Goal: Information Seeking & Learning: Understand process/instructions

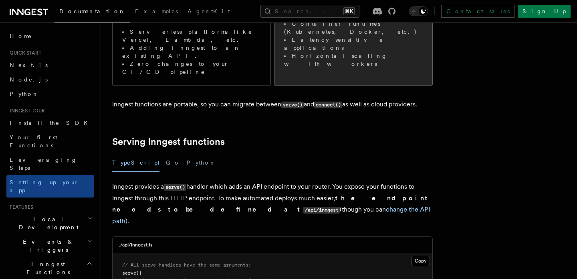
scroll to position [188, 0]
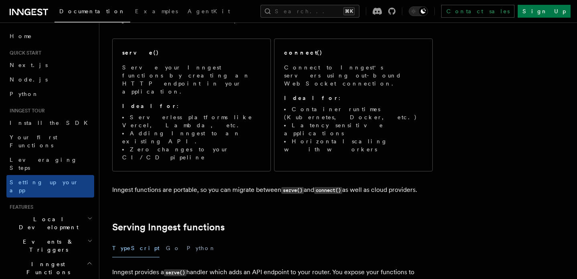
scroll to position [100, 0]
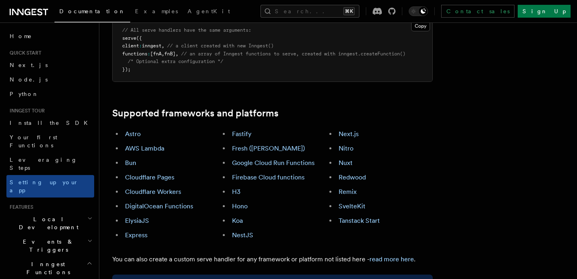
scroll to position [426, 0]
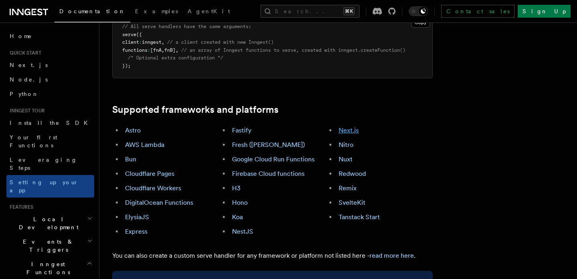
click at [356, 126] on link "Next.js" at bounding box center [349, 130] width 20 height 8
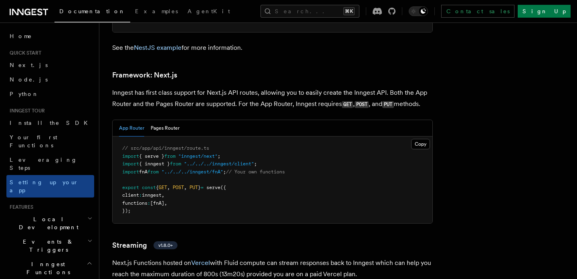
scroll to position [5201, 0]
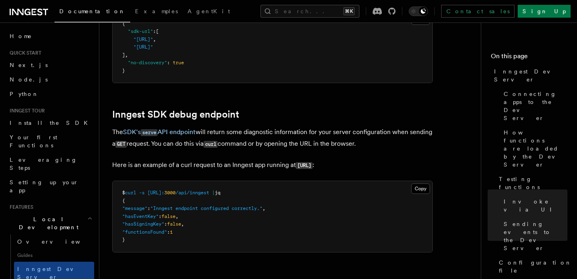
scroll to position [2232, 0]
